Goal: Information Seeking & Learning: Compare options

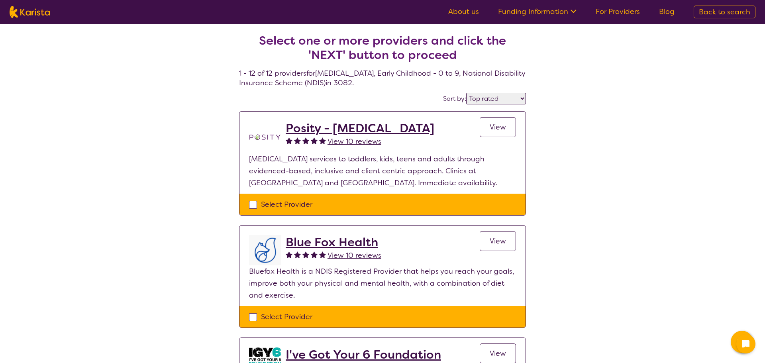
select select "by_score"
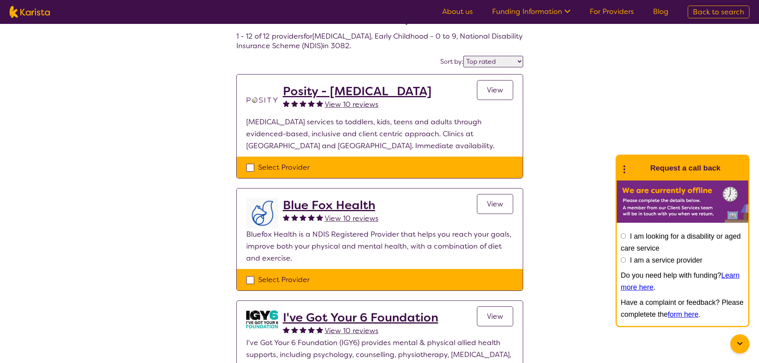
scroll to position [80, 0]
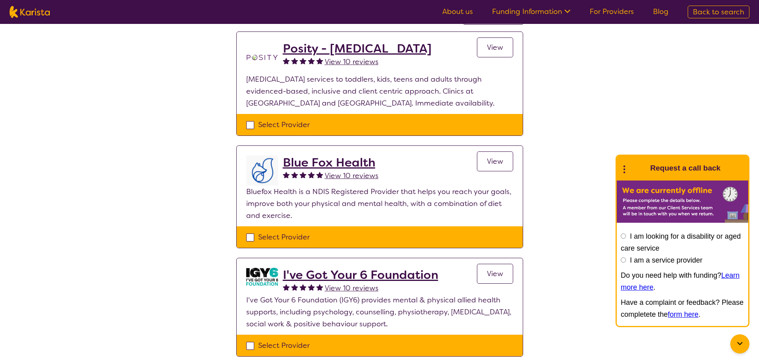
drag, startPoint x: 345, startPoint y: 162, endPoint x: 364, endPoint y: 155, distance: 20.0
click at [345, 162] on h2 "Blue Fox Health" at bounding box center [331, 162] width 96 height 14
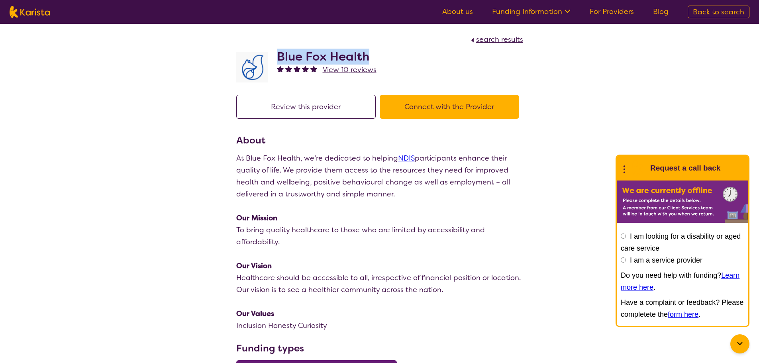
drag, startPoint x: 279, startPoint y: 53, endPoint x: 381, endPoint y: 53, distance: 102.0
click at [381, 53] on div "Blue Fox Health View 10 reviews" at bounding box center [379, 65] width 287 height 40
select select "by_score"
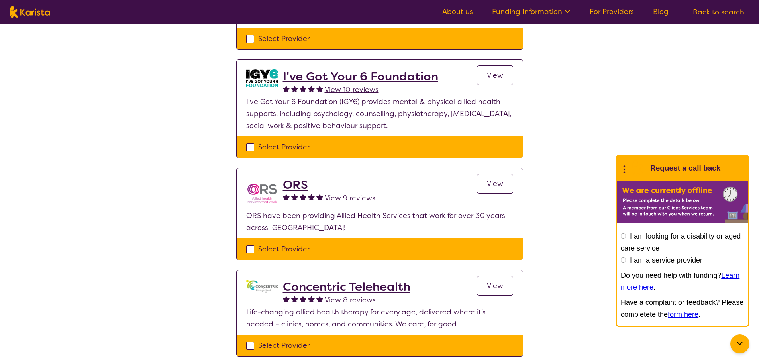
scroll to position [279, 0]
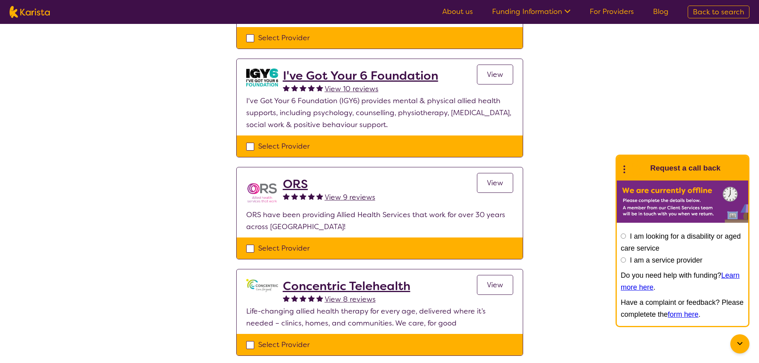
click at [297, 183] on h2 "ORS" at bounding box center [329, 184] width 92 height 14
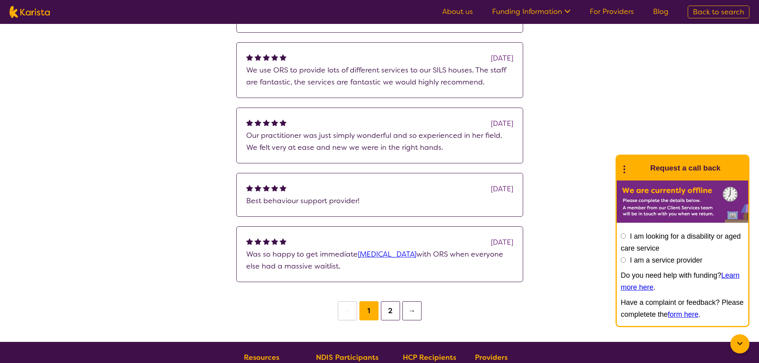
scroll to position [319, 0]
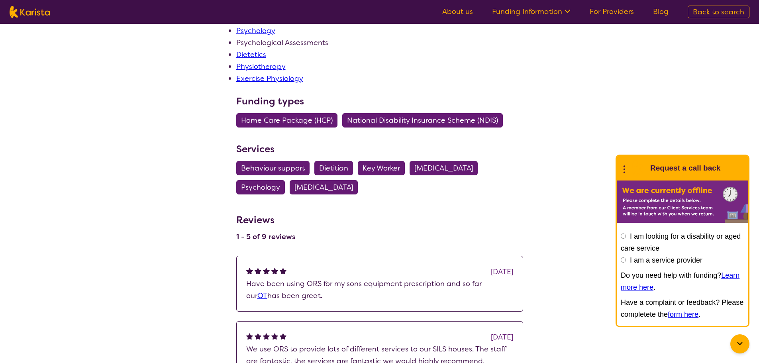
scroll to position [279, 0]
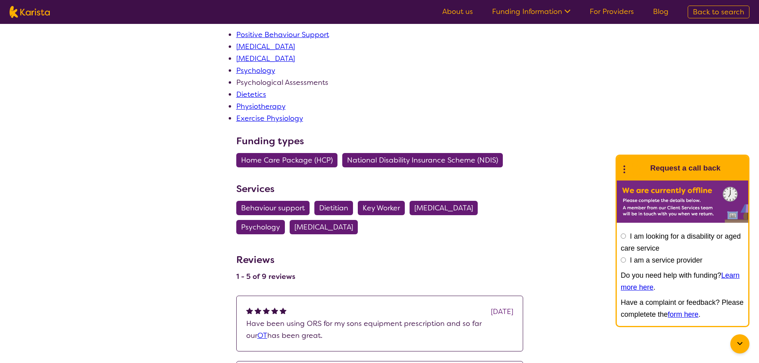
select select "by_score"
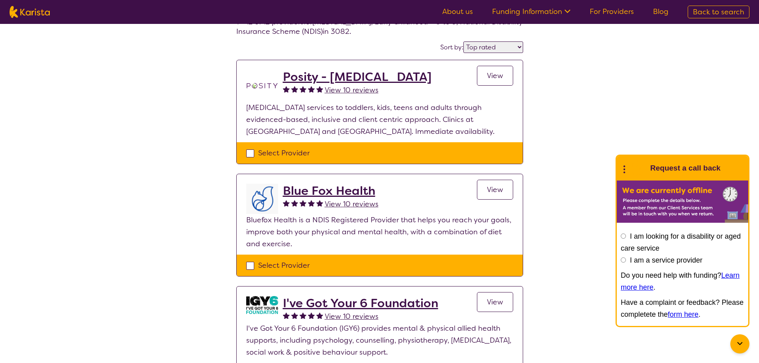
scroll to position [0, 0]
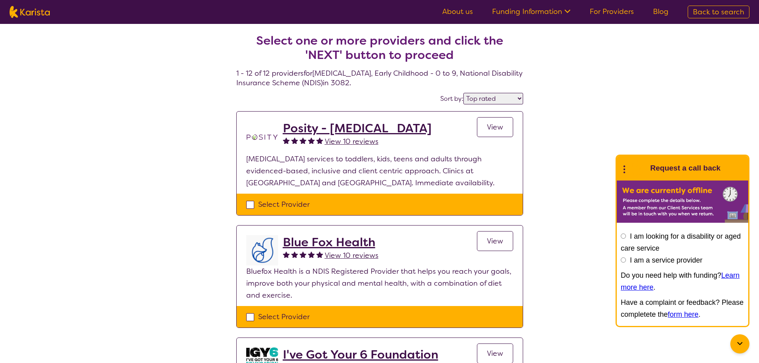
click at [368, 128] on h2 "Posity - [MEDICAL_DATA]" at bounding box center [357, 128] width 149 height 14
